Goal: Book appointment/travel/reservation

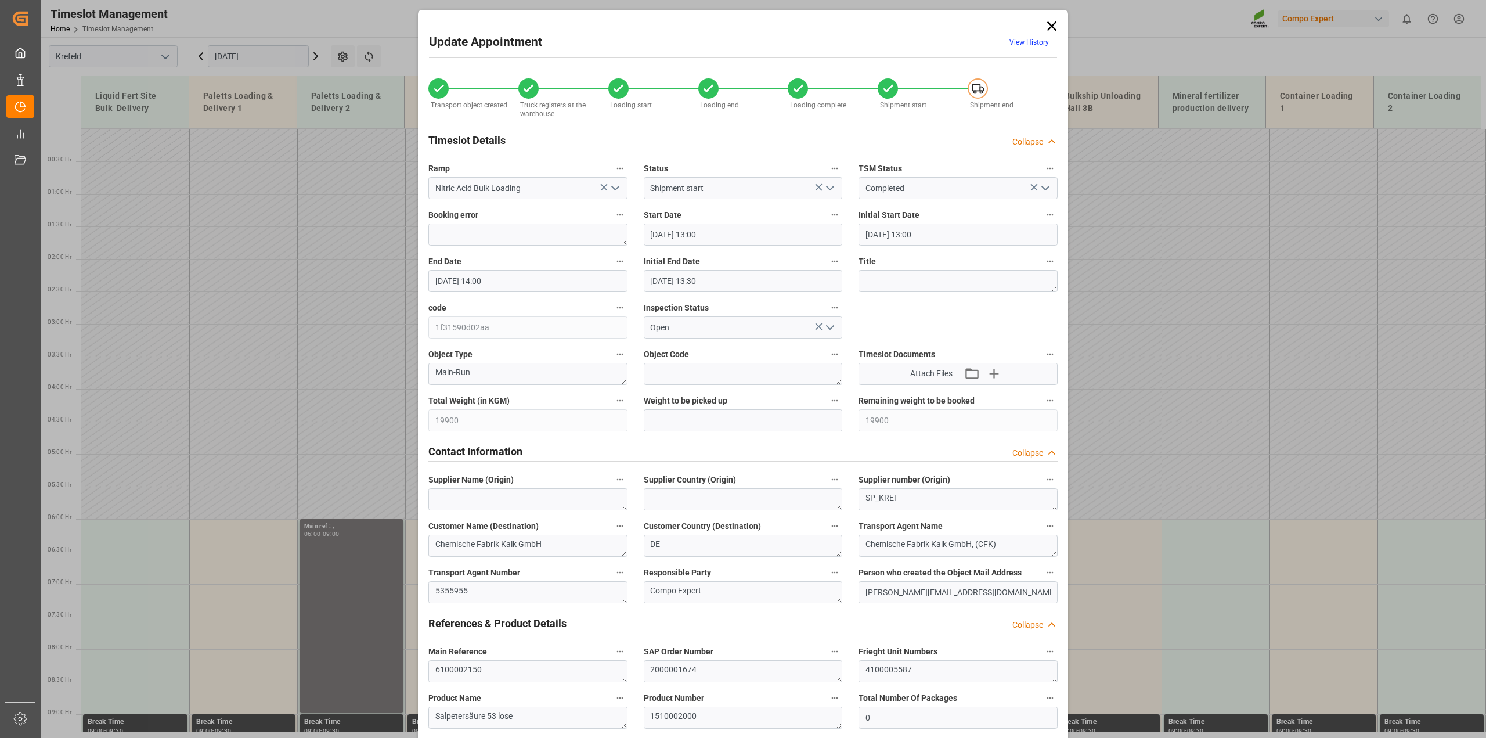
scroll to position [605, 0]
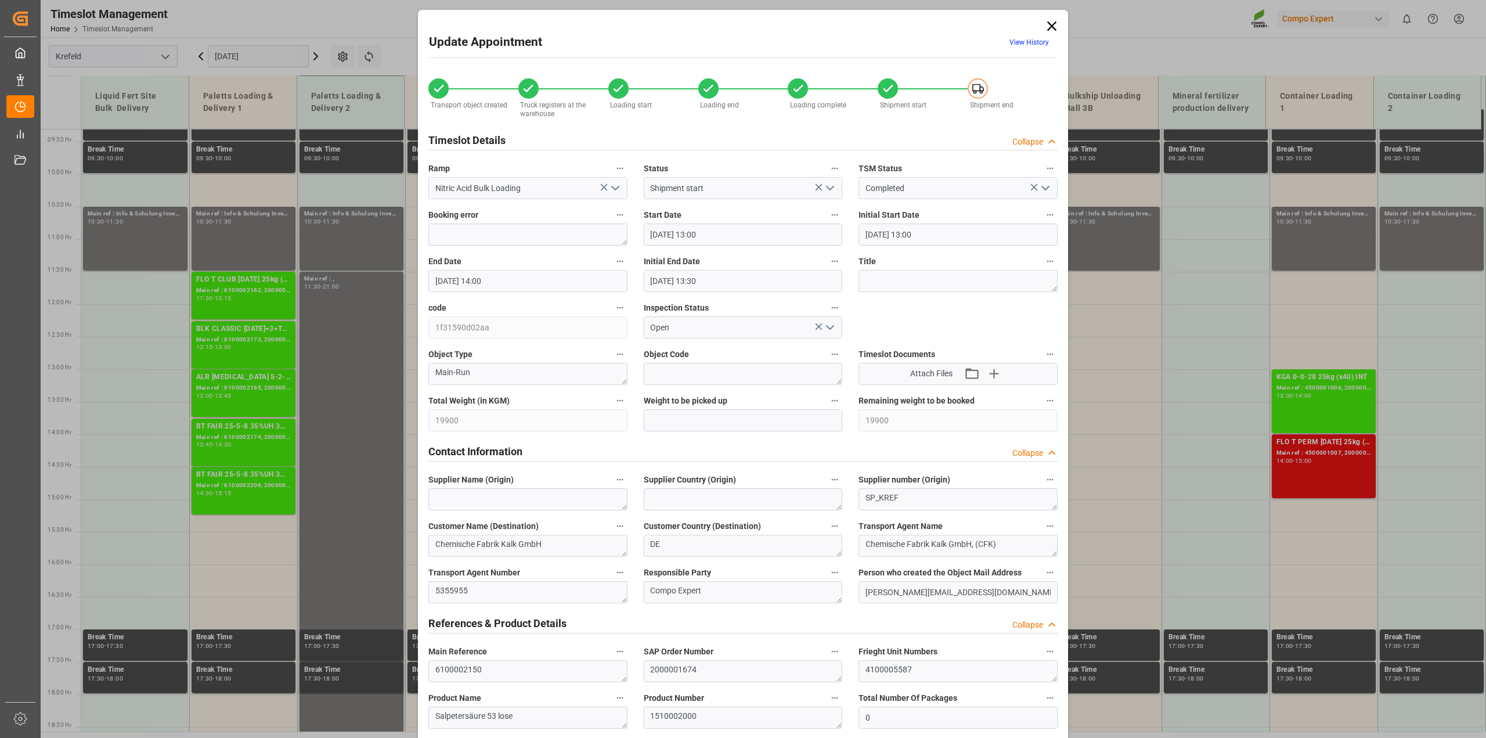
click at [1047, 24] on icon at bounding box center [1051, 25] width 9 height 9
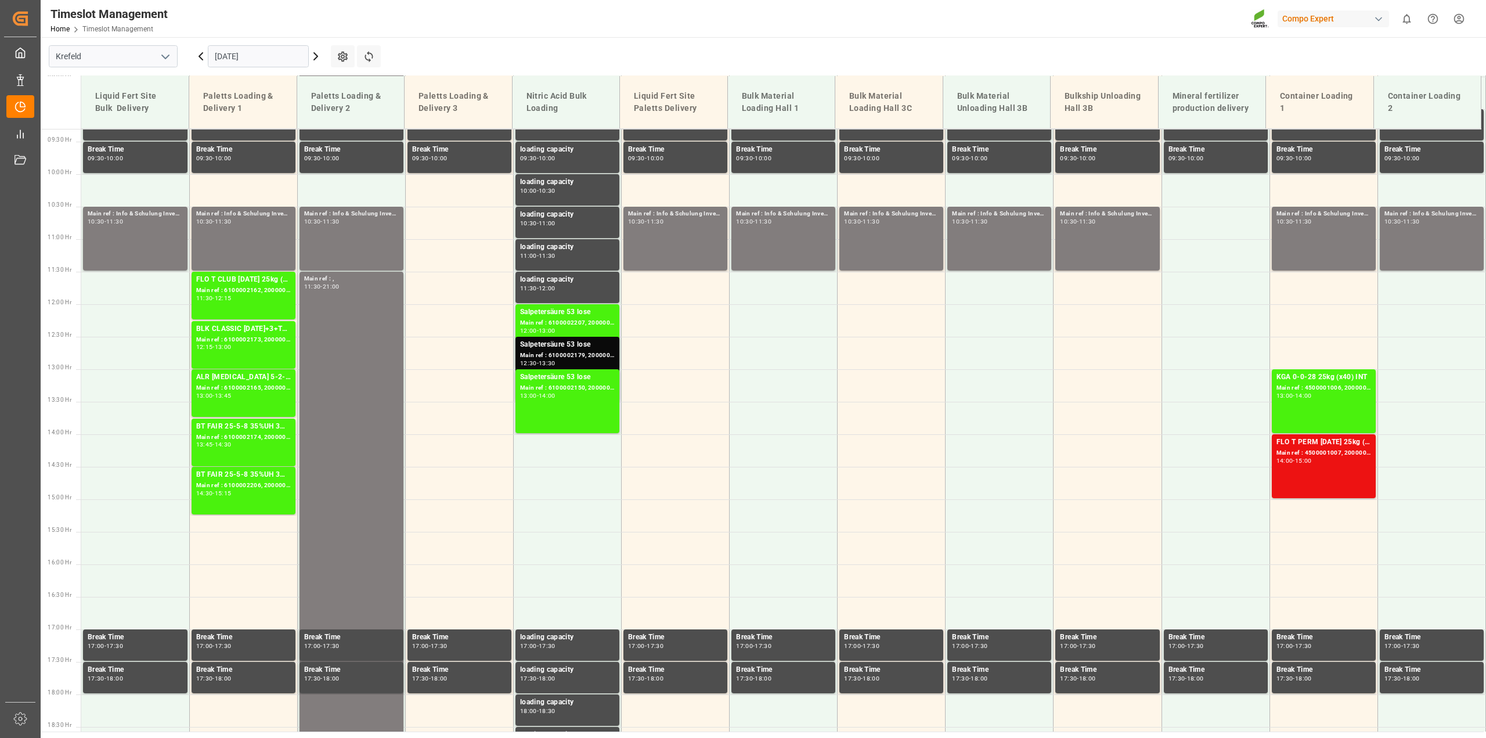
click at [229, 55] on input "25.09.2025" at bounding box center [258, 56] width 101 height 22
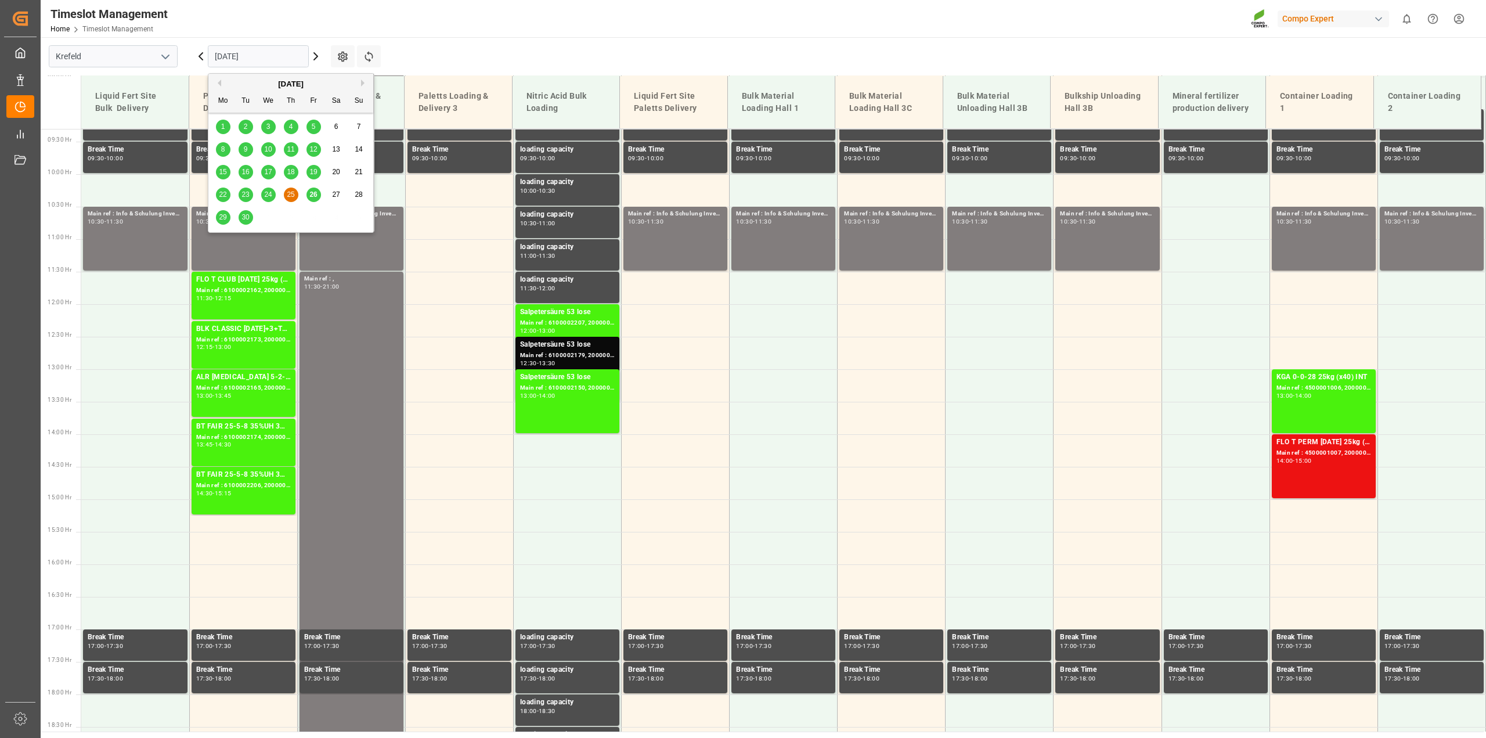
click at [221, 219] on span "29" at bounding box center [223, 217] width 8 height 8
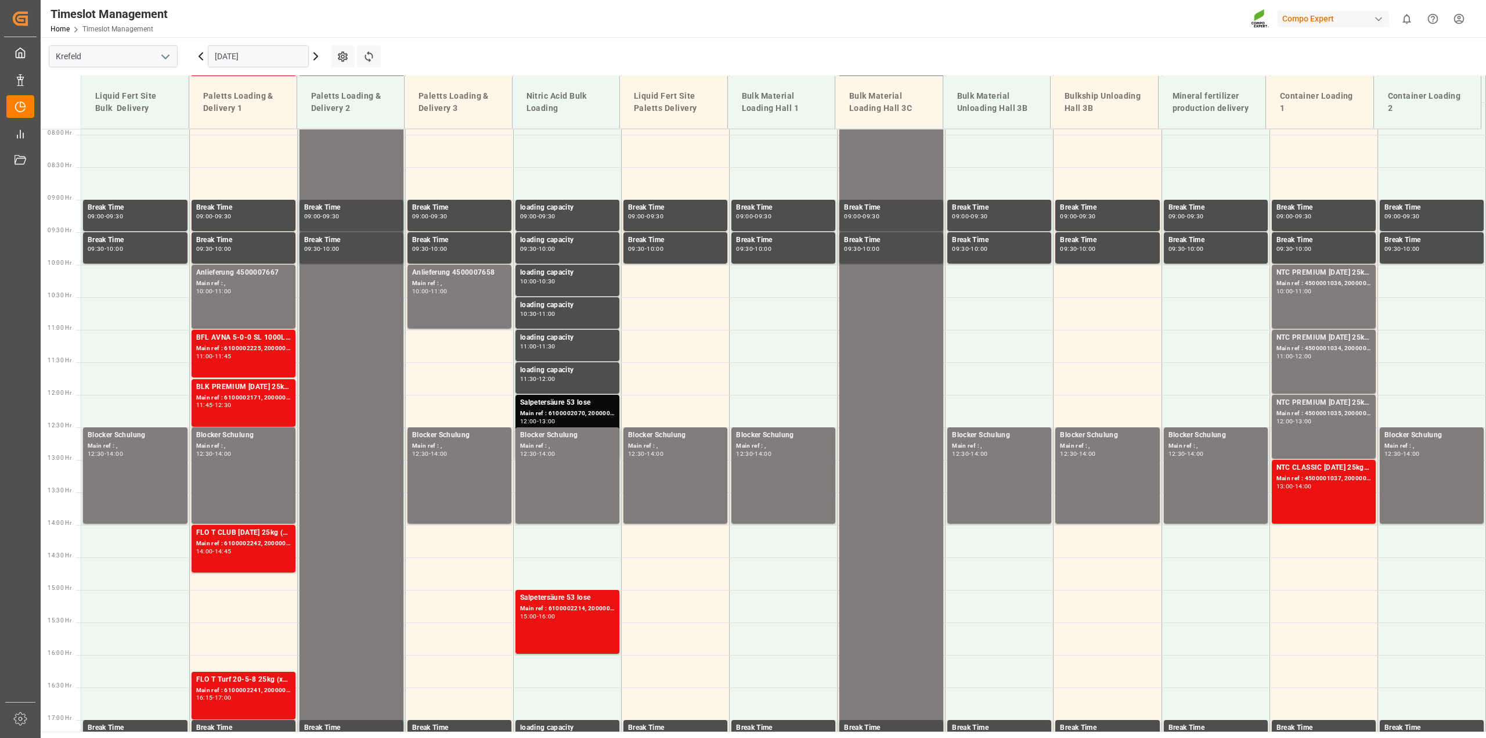
scroll to position [524, 0]
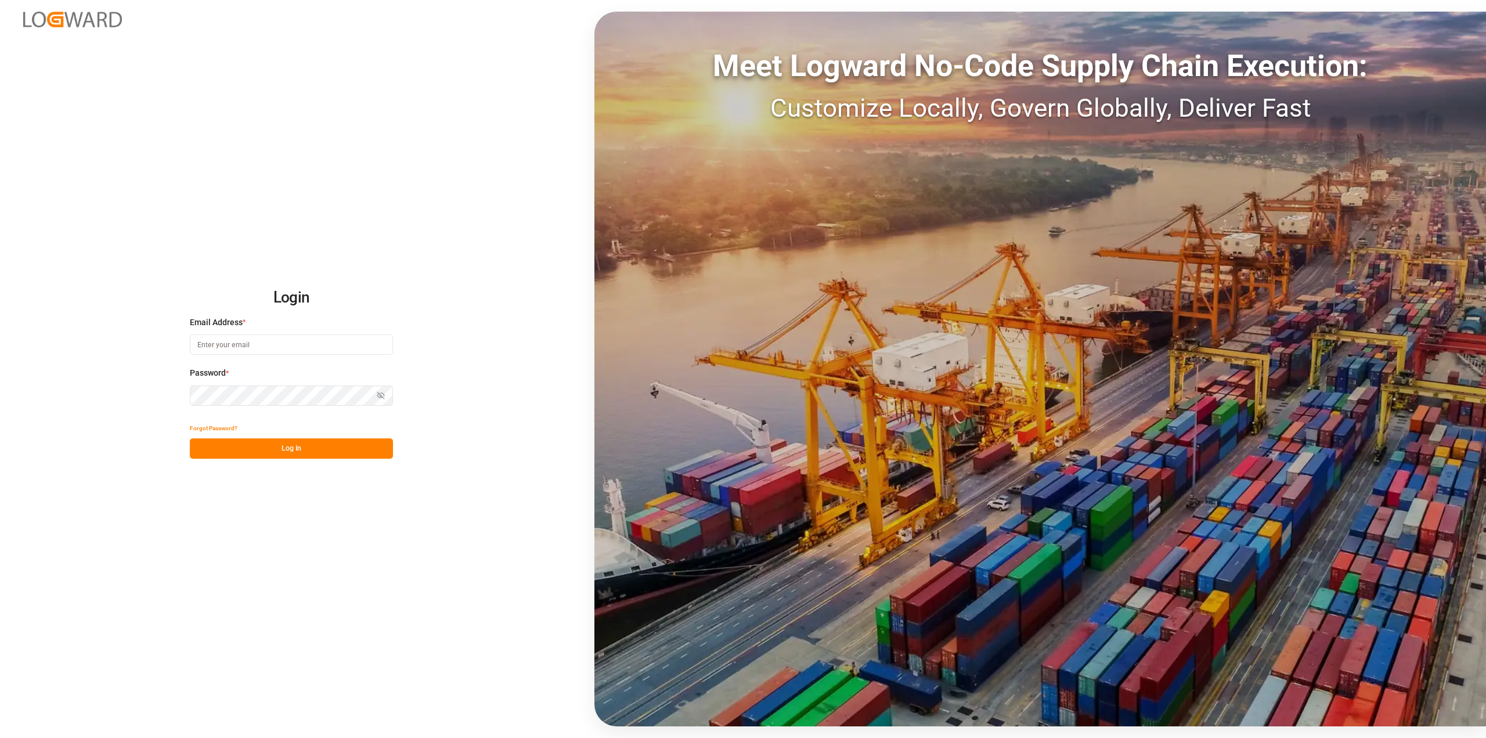
click at [276, 340] on input at bounding box center [291, 344] width 203 height 20
type input "[PERSON_NAME][EMAIL_ADDRESS][PERSON_NAME][DOMAIN_NAME]"
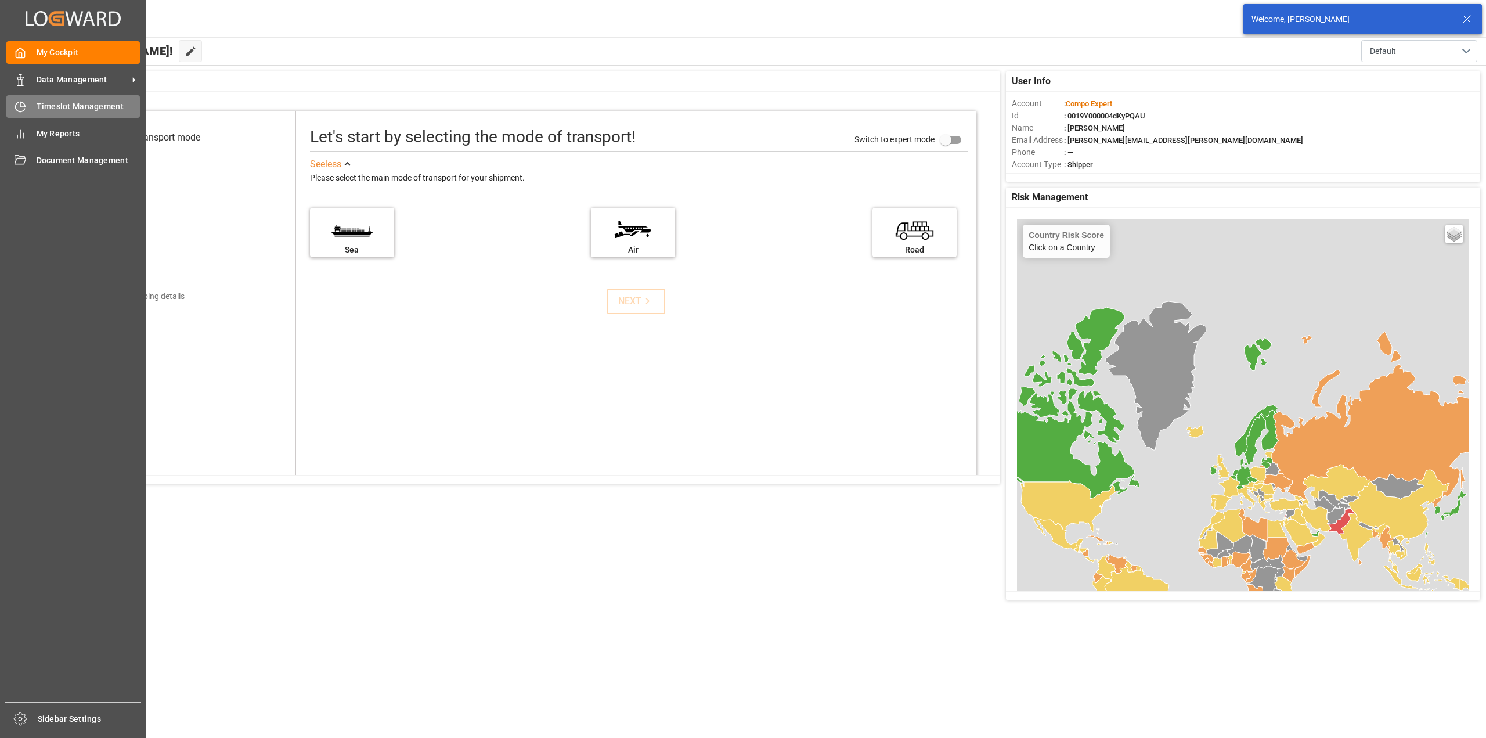
click at [21, 103] on icon at bounding box center [21, 107] width 12 height 12
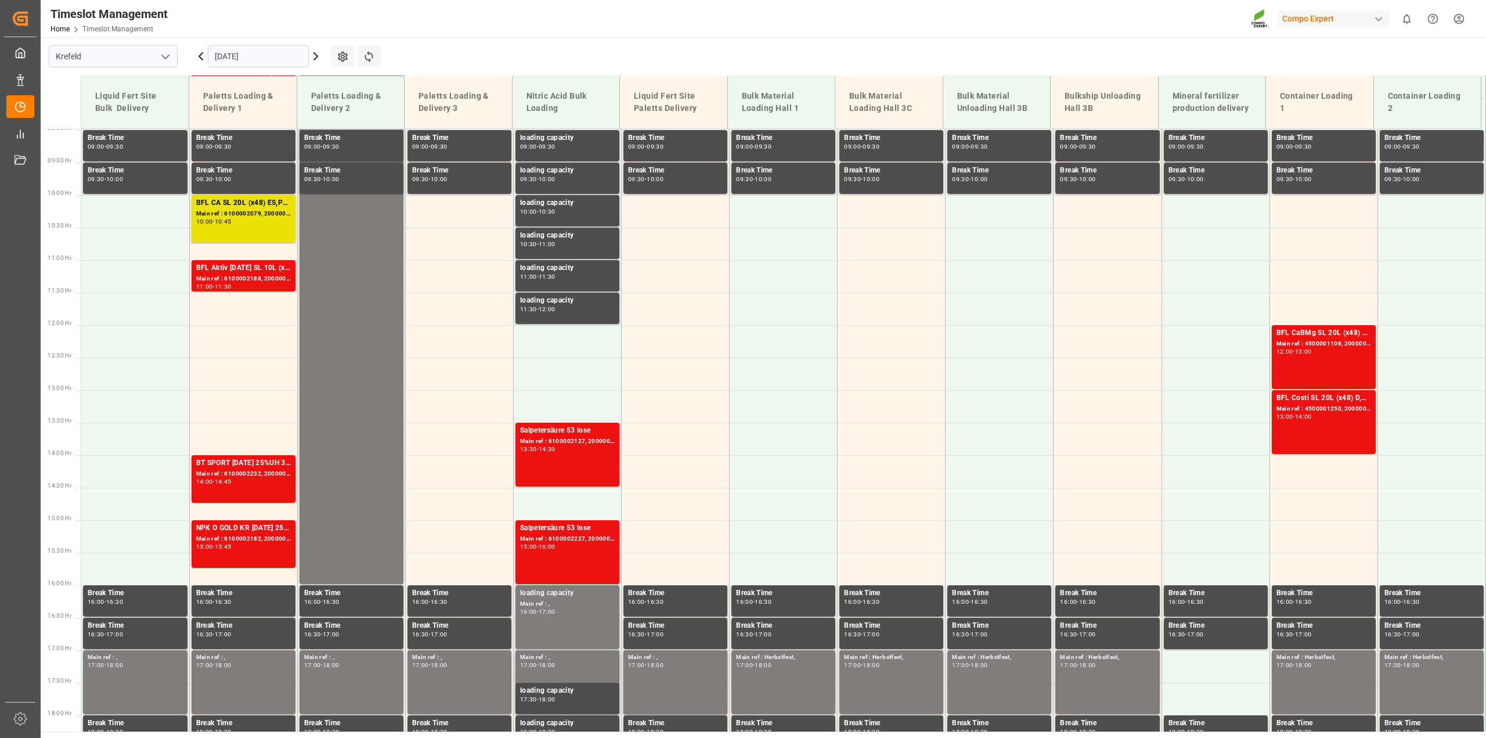
scroll to position [590, 0]
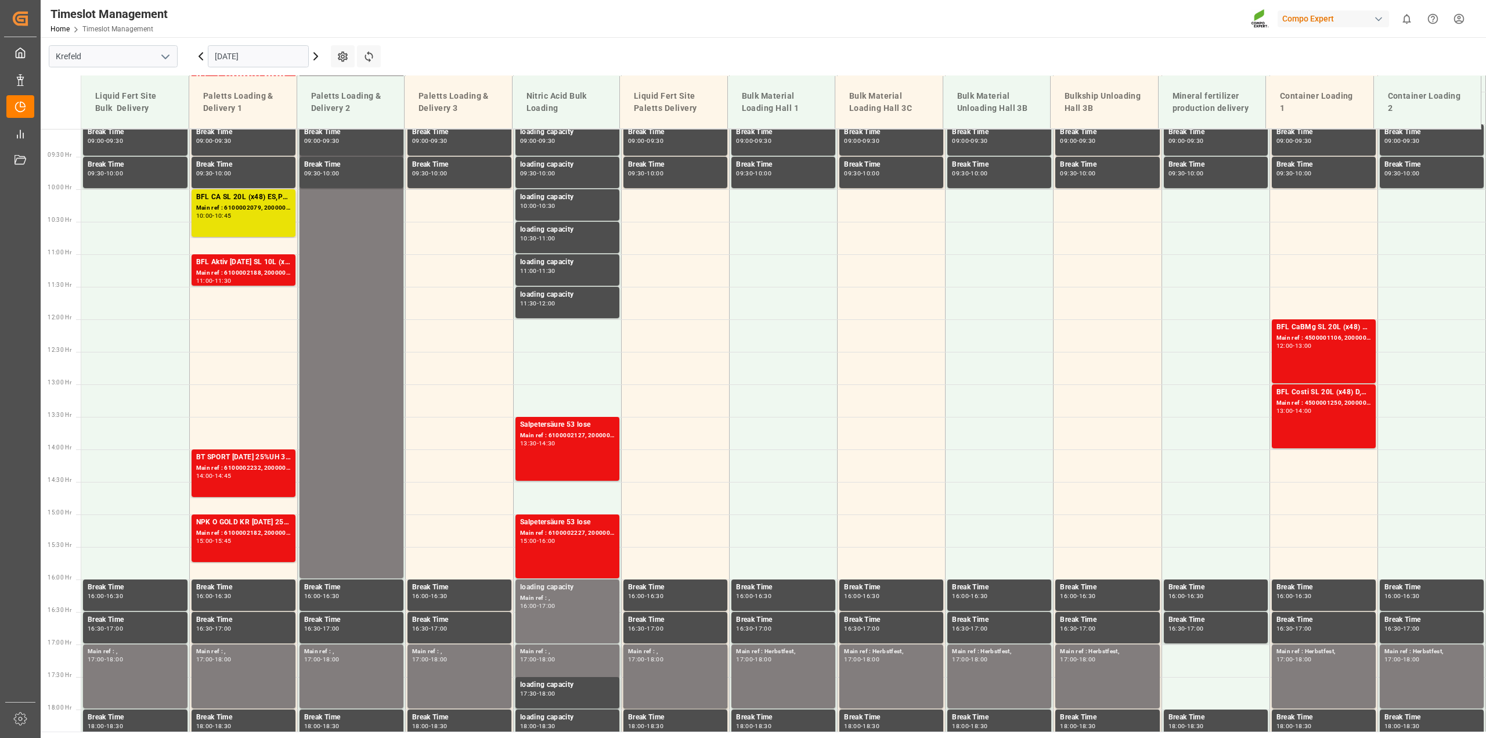
click at [234, 53] on input "[DATE]" at bounding box center [258, 56] width 101 height 22
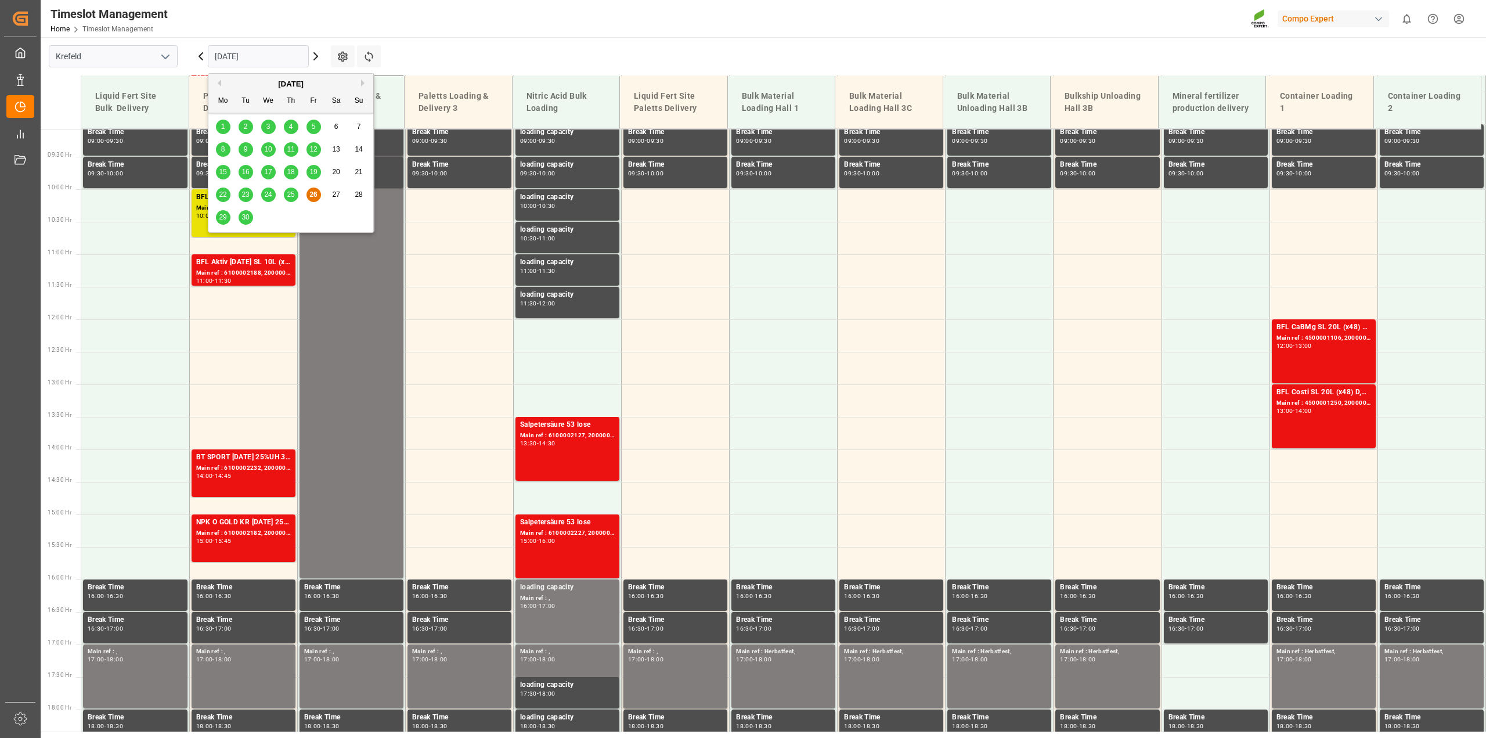
click at [221, 216] on span "29" at bounding box center [223, 217] width 8 height 8
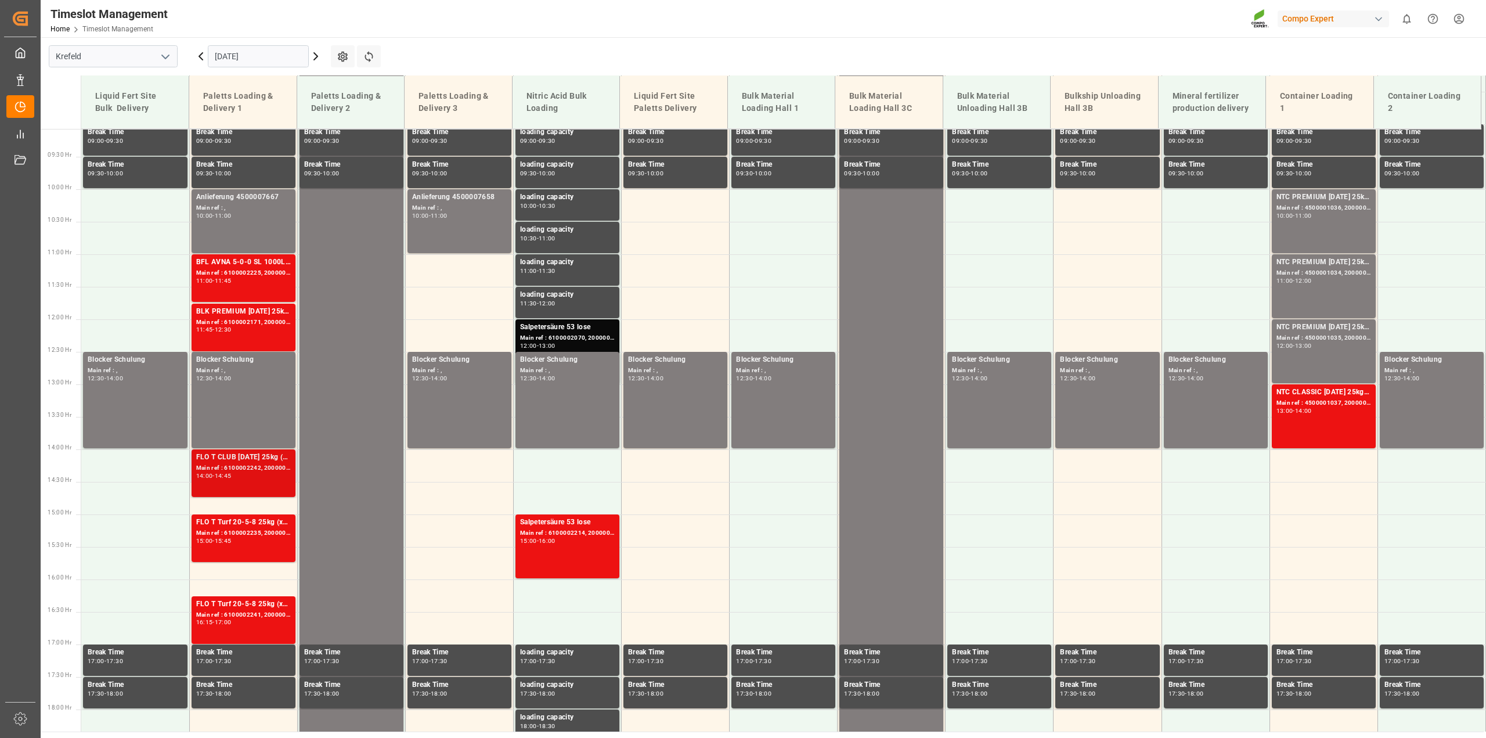
click at [244, 480] on div "FLO T CLUB [DATE] 25kg (x40) INT Main ref : 6100002242, 2000001679 14:00 - 14:45" at bounding box center [243, 473] width 95 height 43
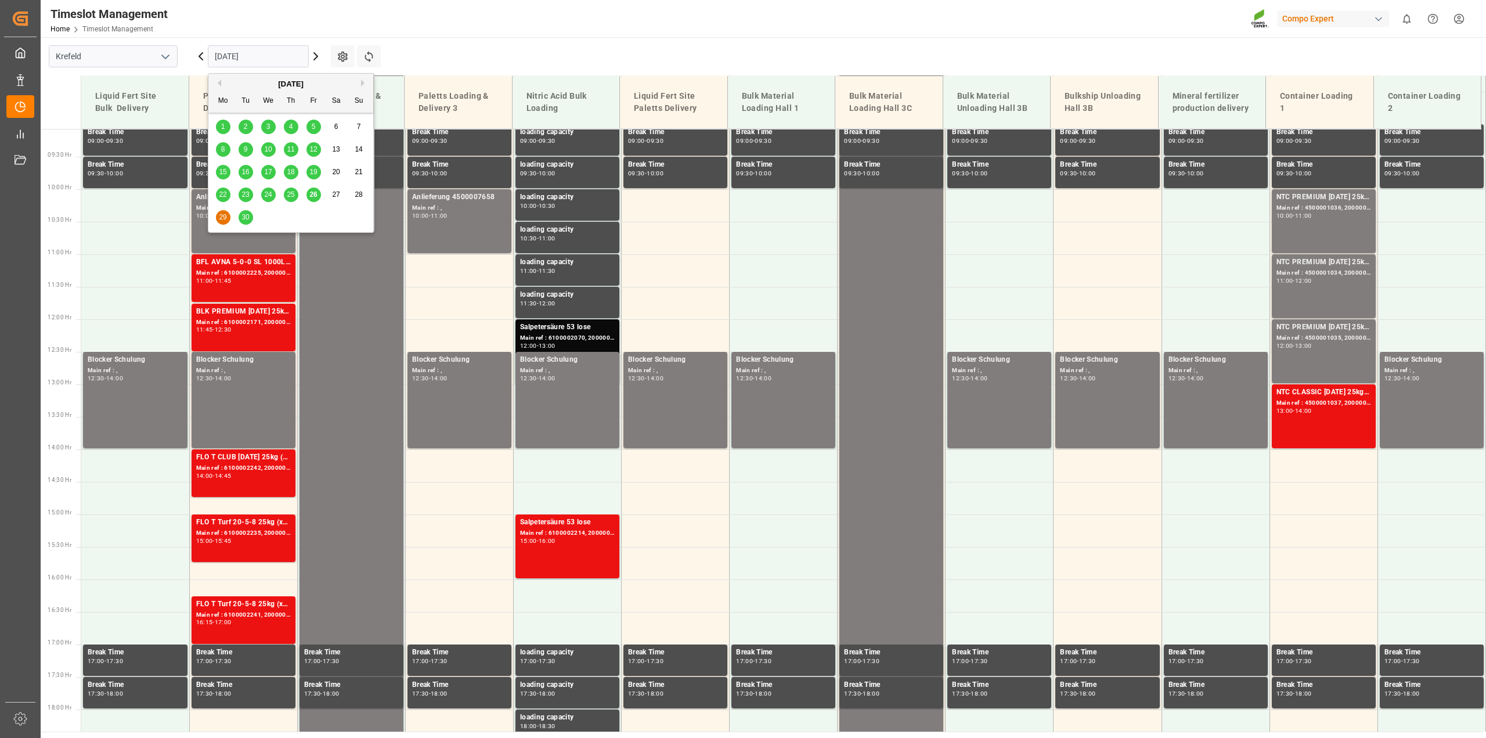
click at [221, 59] on input "[DATE]" at bounding box center [258, 56] width 101 height 22
click at [311, 197] on span "26" at bounding box center [313, 194] width 8 height 8
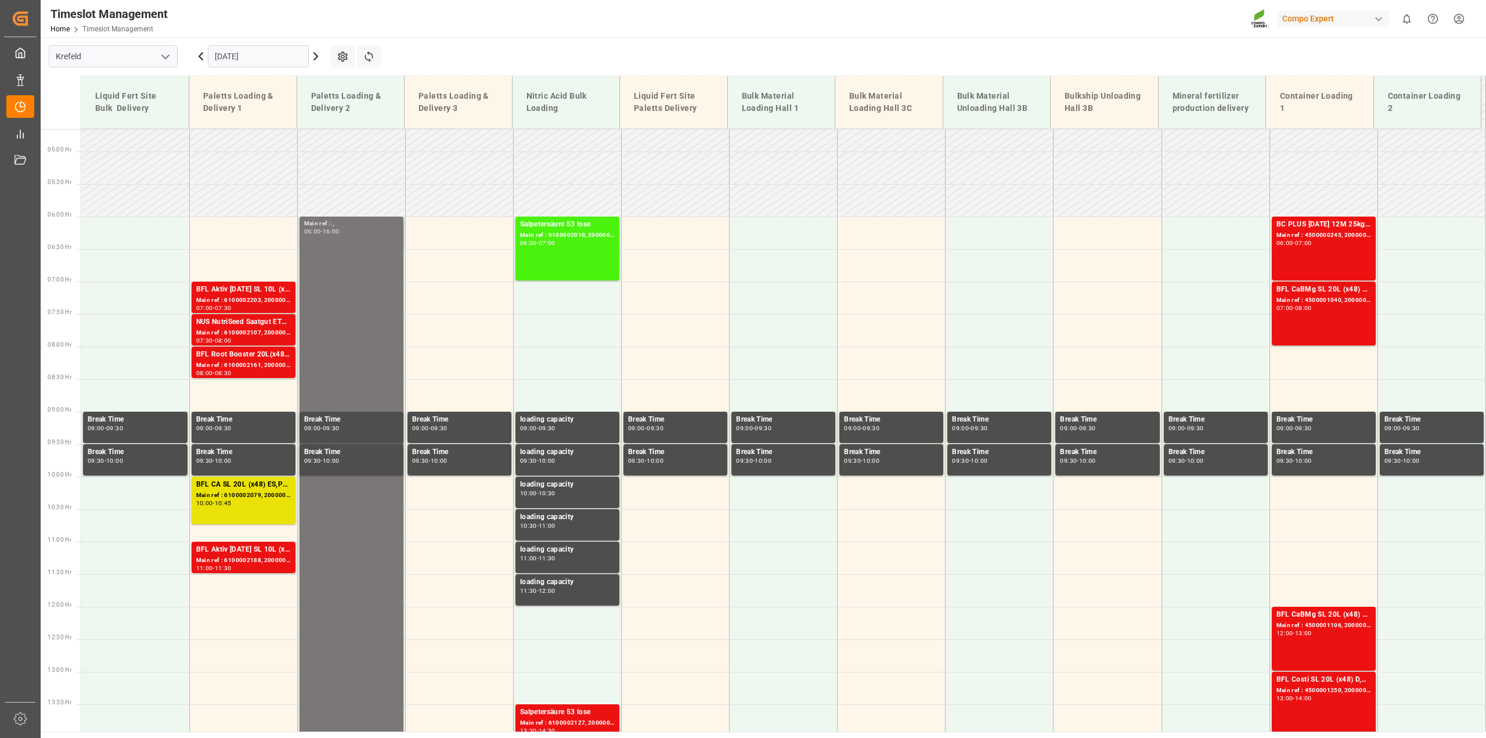
scroll to position [300, 0]
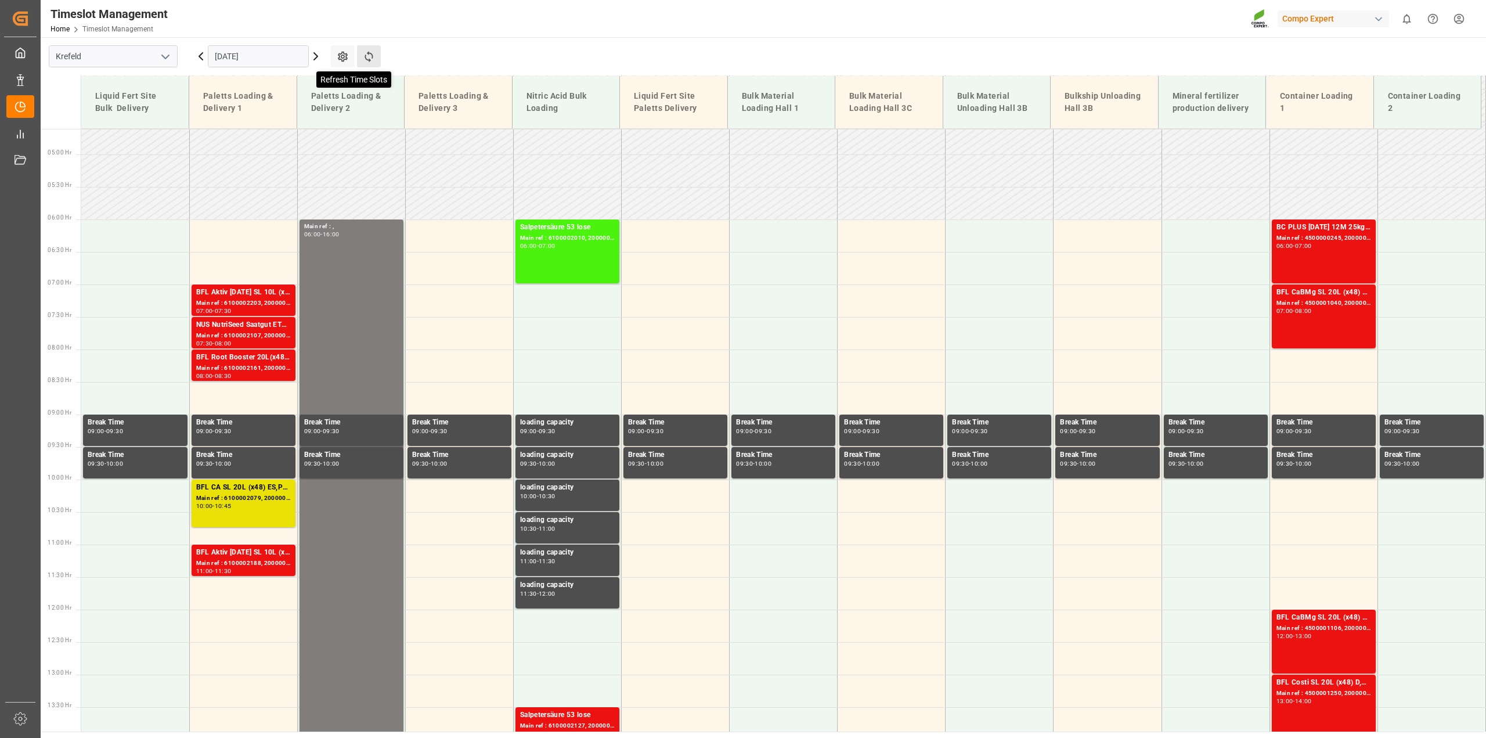
click at [363, 55] on icon at bounding box center [369, 57] width 12 height 12
click at [365, 60] on icon at bounding box center [369, 57] width 12 height 12
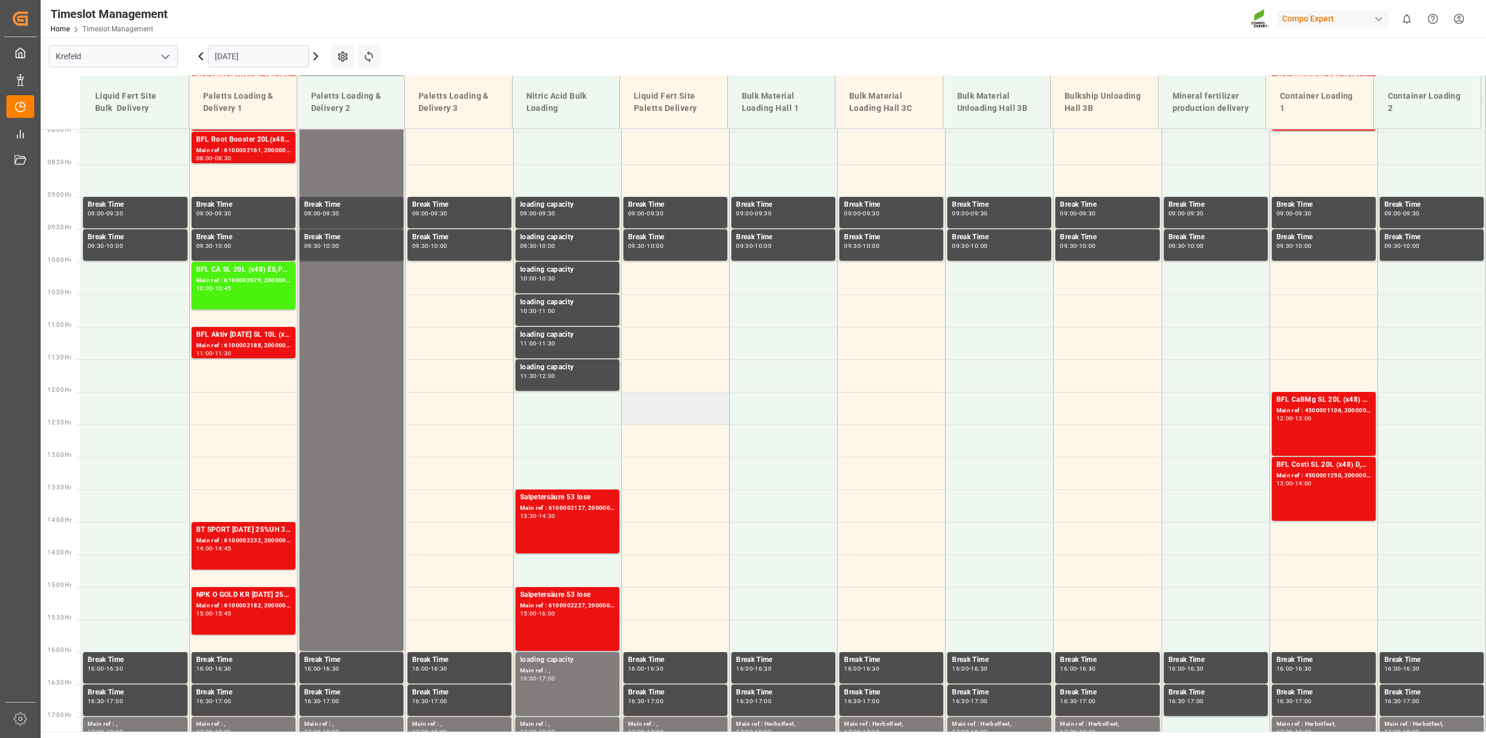
scroll to position [372, 0]
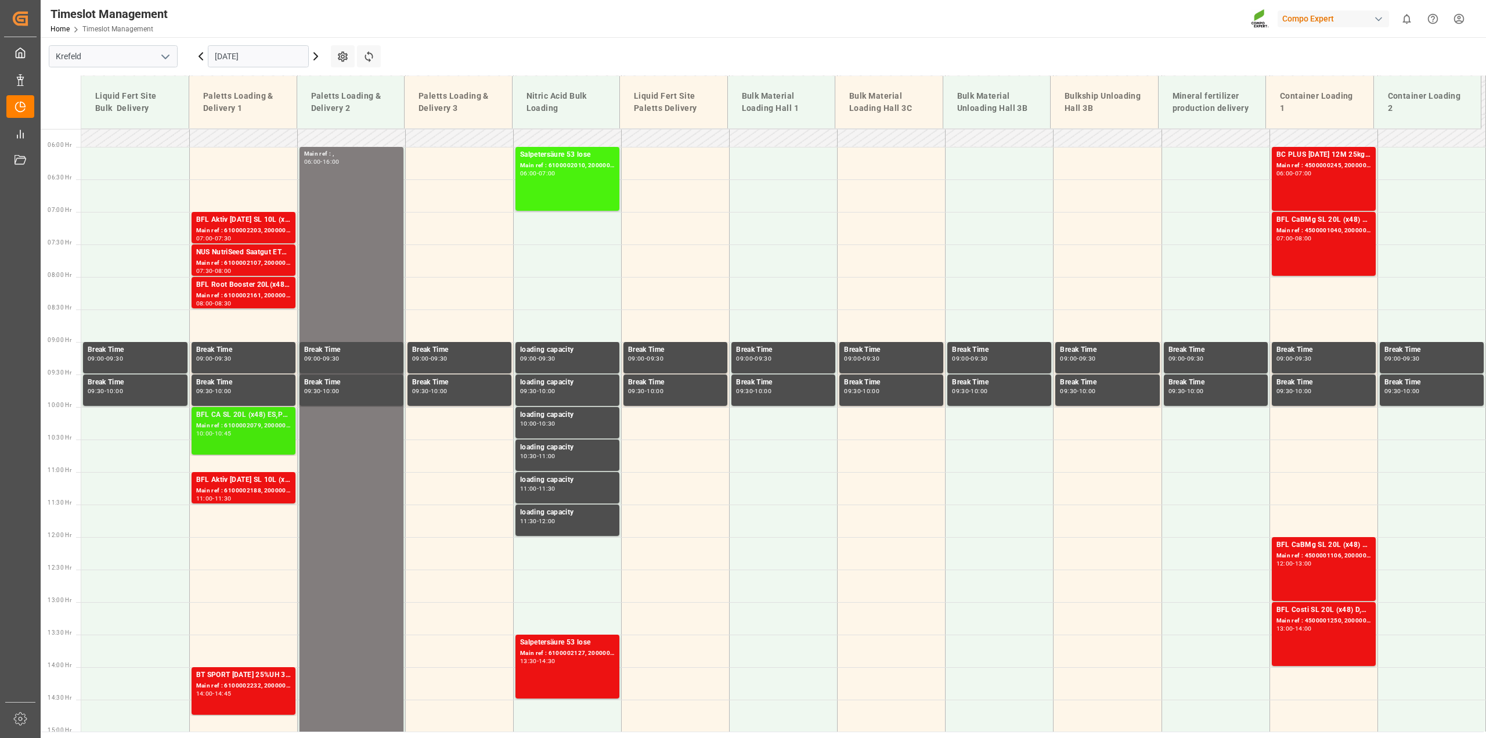
click at [236, 421] on div "Main ref : 6100002079, 2000001348" at bounding box center [243, 426] width 95 height 10
